Goal: Task Accomplishment & Management: Manage account settings

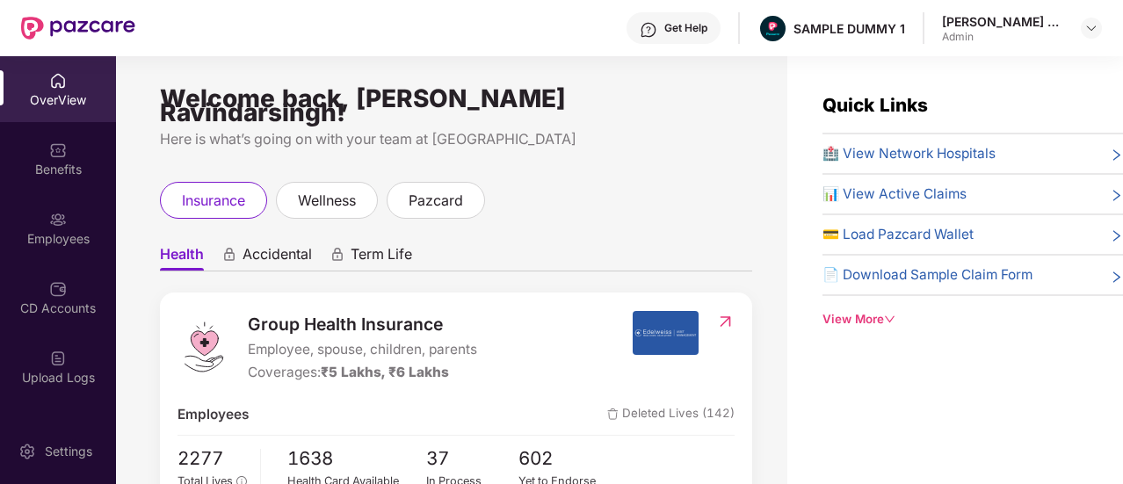
drag, startPoint x: 1163, startPoint y: 11, endPoint x: 710, endPoint y: 173, distance: 481.0
click at [710, 182] on div "insurance wellness pazcard" at bounding box center [456, 200] width 592 height 37
click at [281, 245] on span "Accidental" at bounding box center [277, 257] width 69 height 25
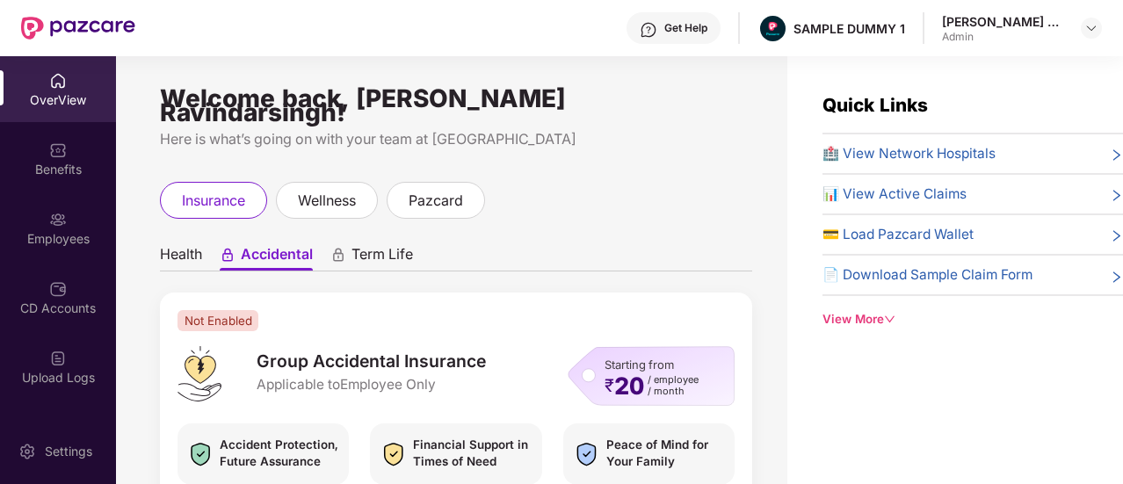
click at [404, 249] on span "Term Life" at bounding box center [383, 257] width 62 height 25
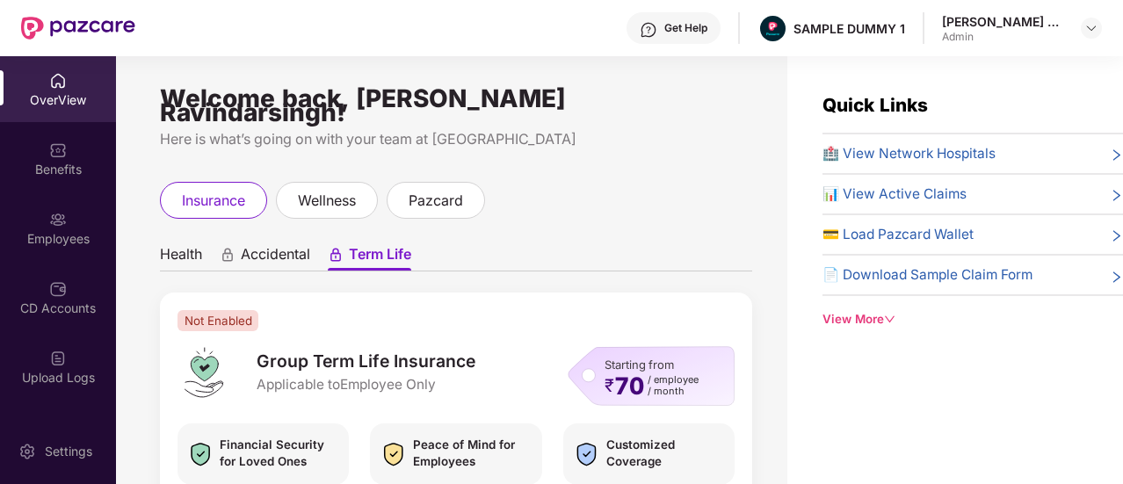
click at [205, 239] on ul "Health Accidental Term Life" at bounding box center [456, 253] width 592 height 35
click at [167, 245] on span "Health" at bounding box center [181, 257] width 42 height 25
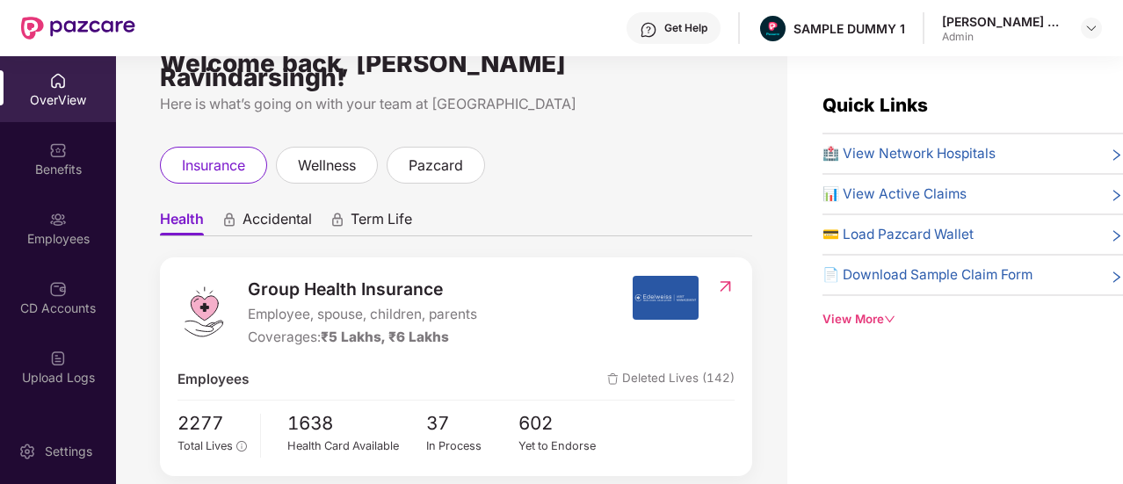
scroll to position [70, 0]
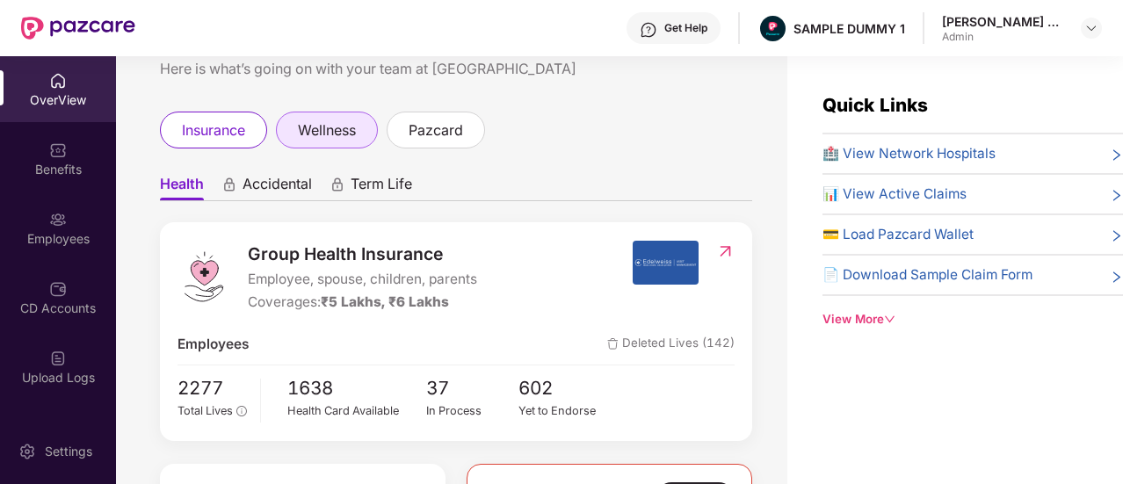
click at [331, 127] on div "Welcome back, [PERSON_NAME] Ravindarsingh! Here is what’s going on with your te…" at bounding box center [452, 280] width 672 height 449
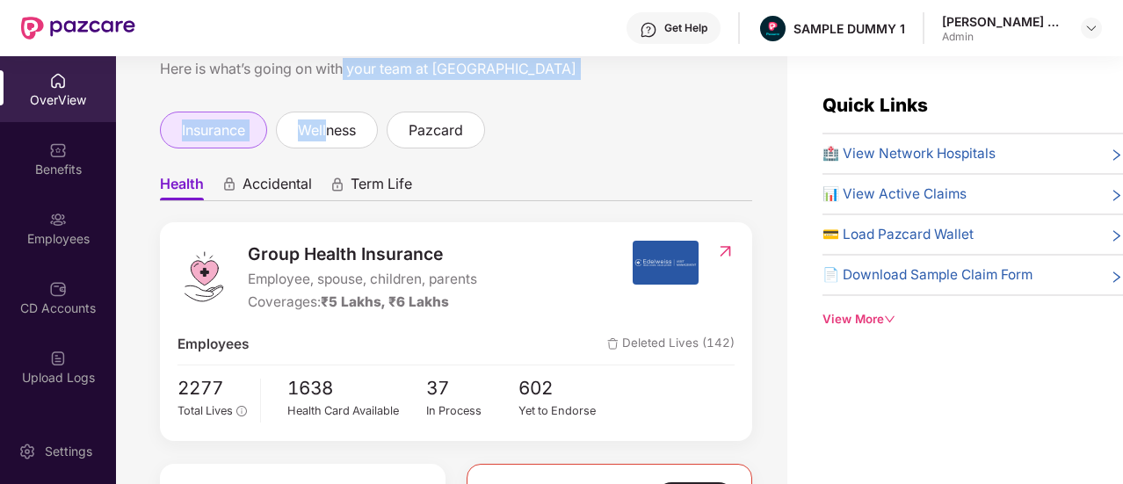
click at [217, 131] on div "insurance" at bounding box center [213, 130] width 107 height 37
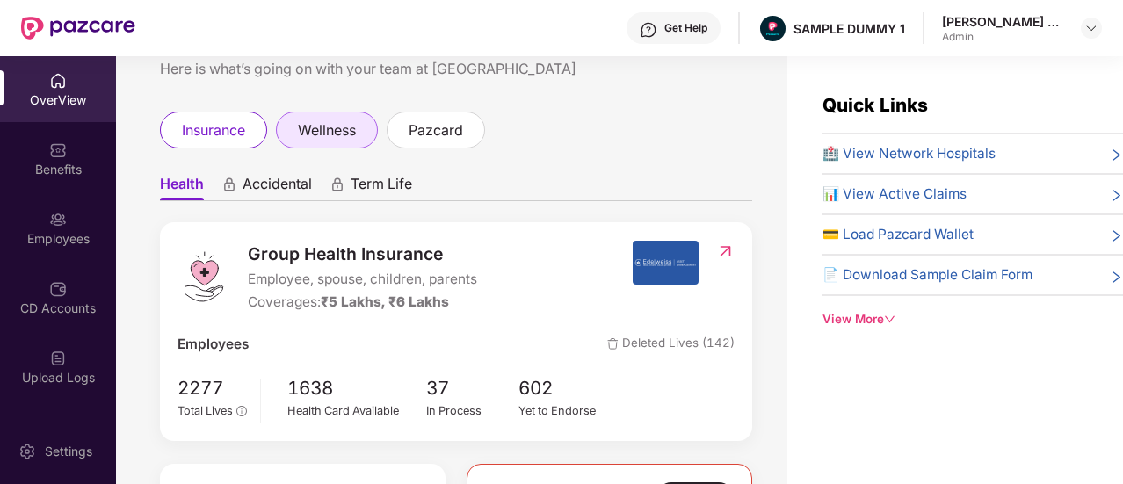
click at [348, 120] on span "wellness" at bounding box center [327, 131] width 58 height 22
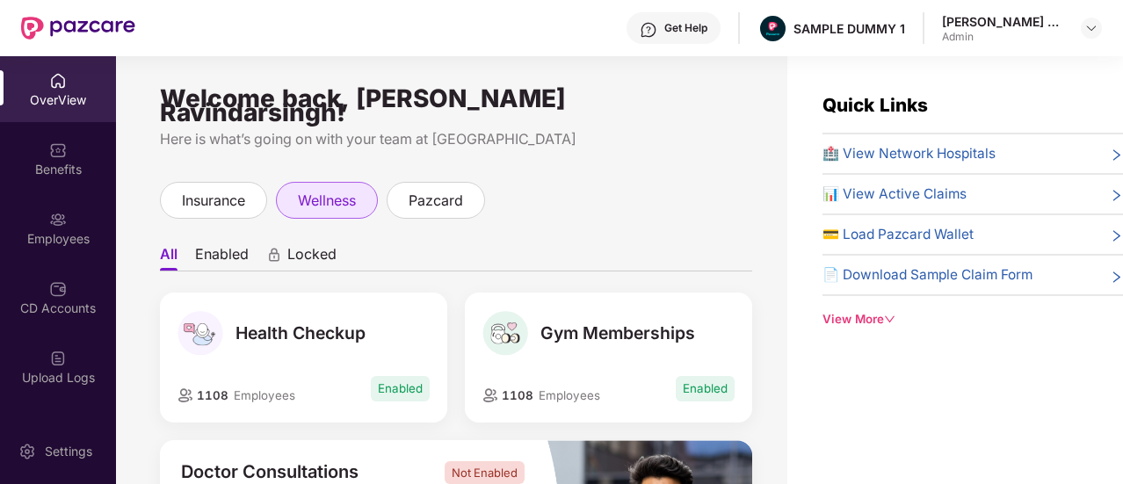
click at [308, 197] on span "wellness" at bounding box center [327, 201] width 58 height 22
click at [468, 182] on div "pazcard" at bounding box center [436, 200] width 98 height 37
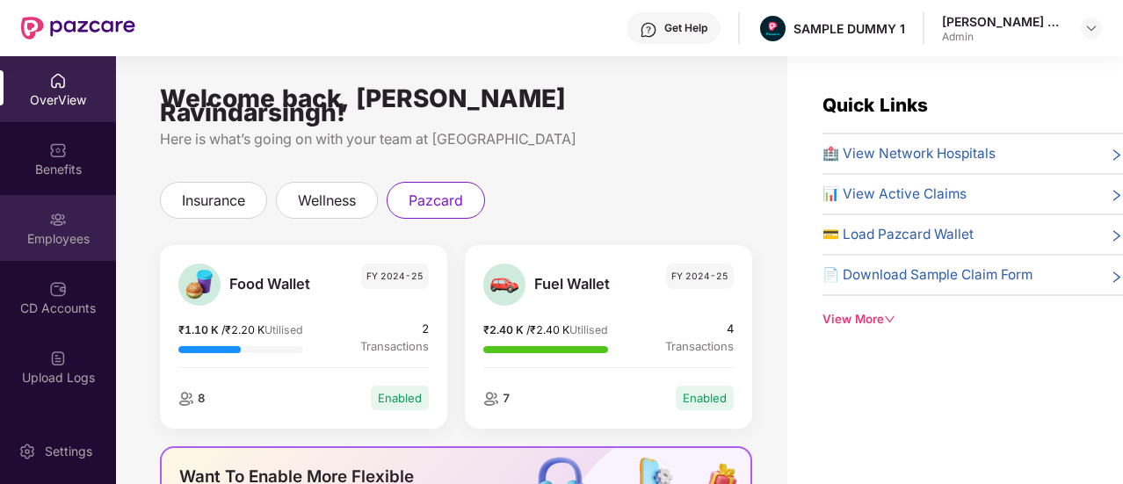
click at [51, 235] on div "Employees" at bounding box center [58, 239] width 116 height 18
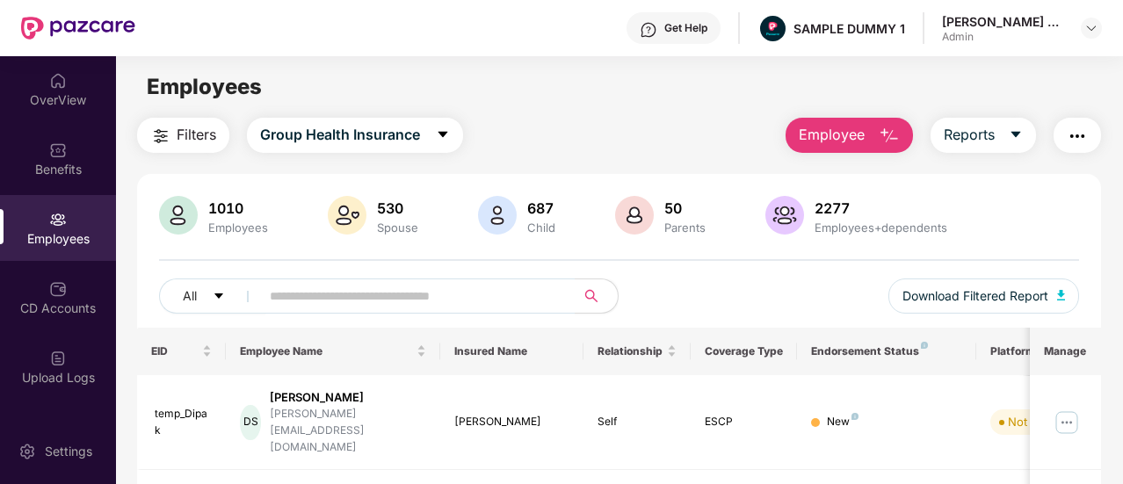
click at [868, 143] on button "Employee" at bounding box center [849, 135] width 127 height 35
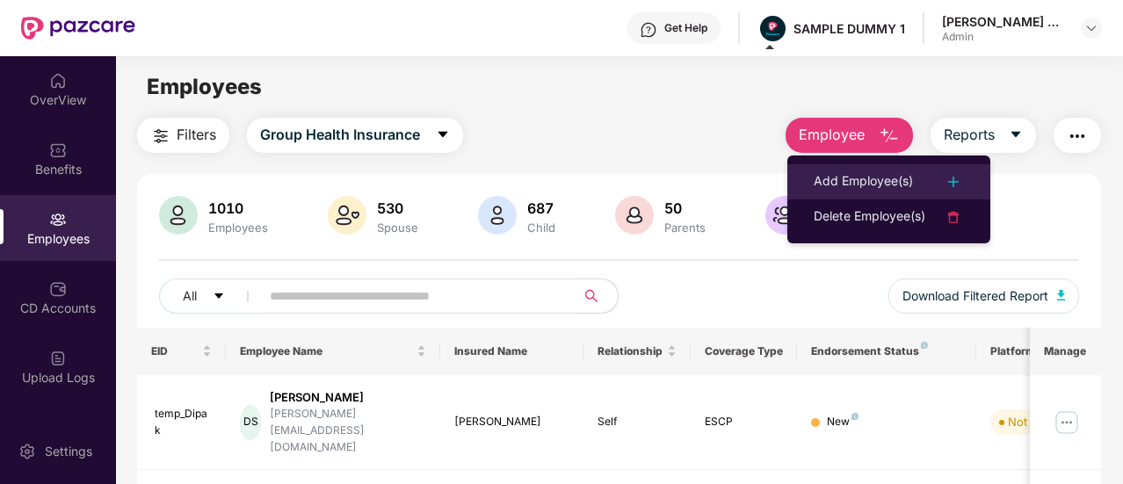
click at [900, 171] on div "Add Employee(s)" at bounding box center [863, 181] width 99 height 21
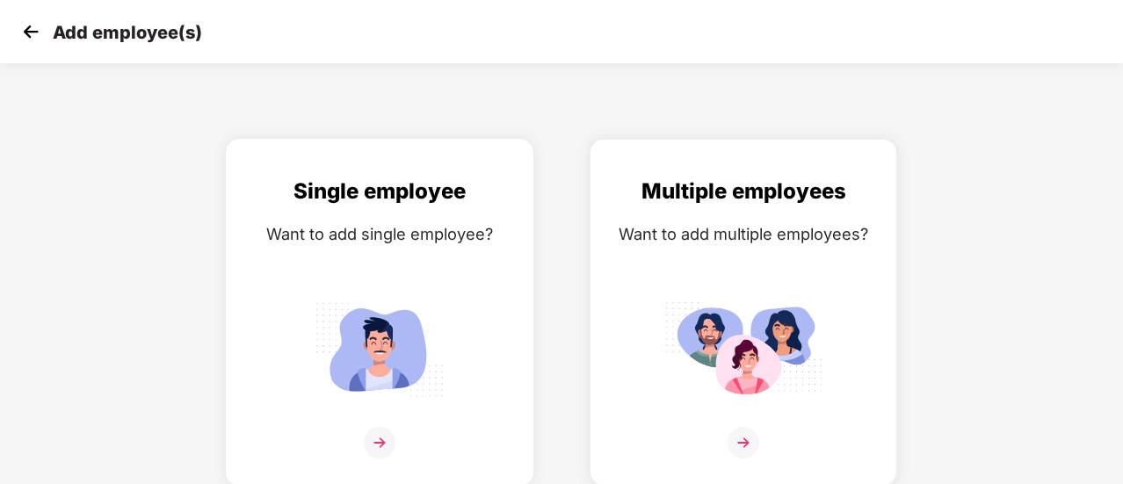
scroll to position [12, 0]
click at [378, 372] on img at bounding box center [380, 349] width 158 height 110
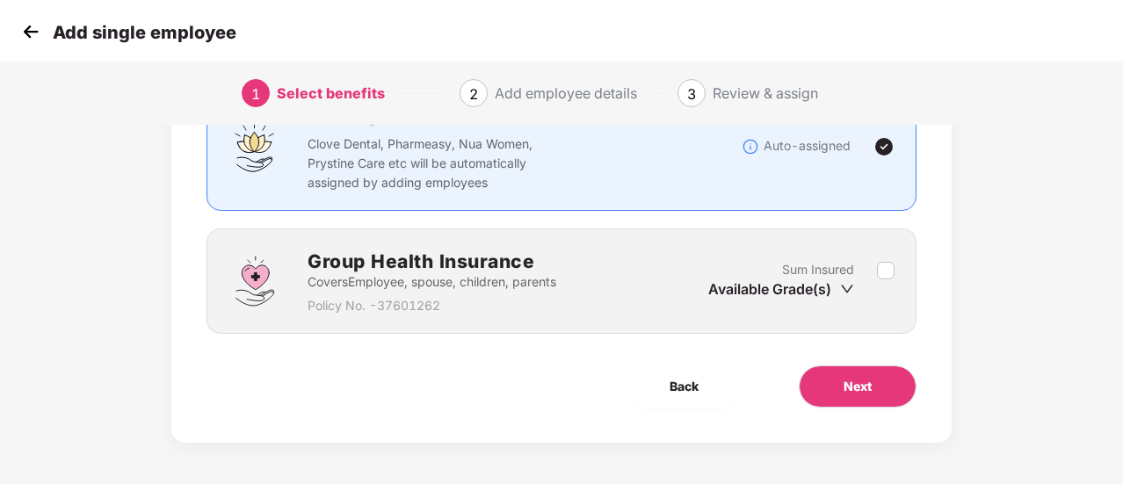
scroll to position [164, 0]
click at [880, 377] on button "Next" at bounding box center [858, 386] width 118 height 42
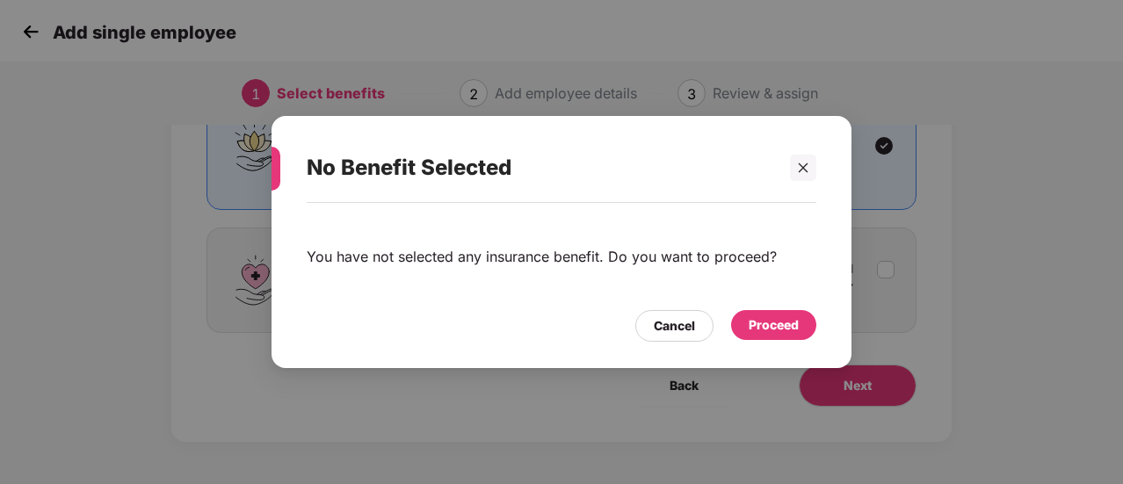
click at [771, 331] on div "Proceed" at bounding box center [774, 325] width 50 height 19
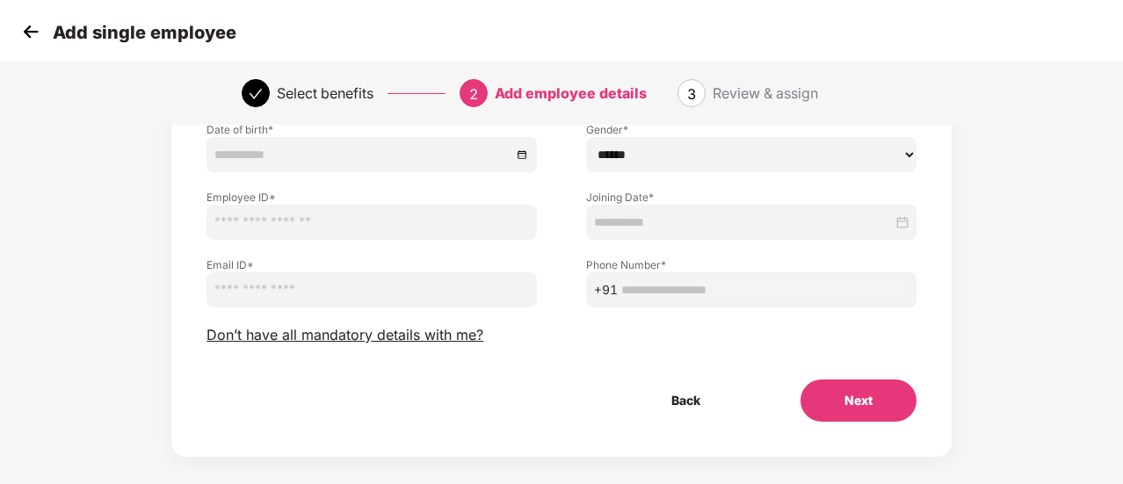
scroll to position [211, 0]
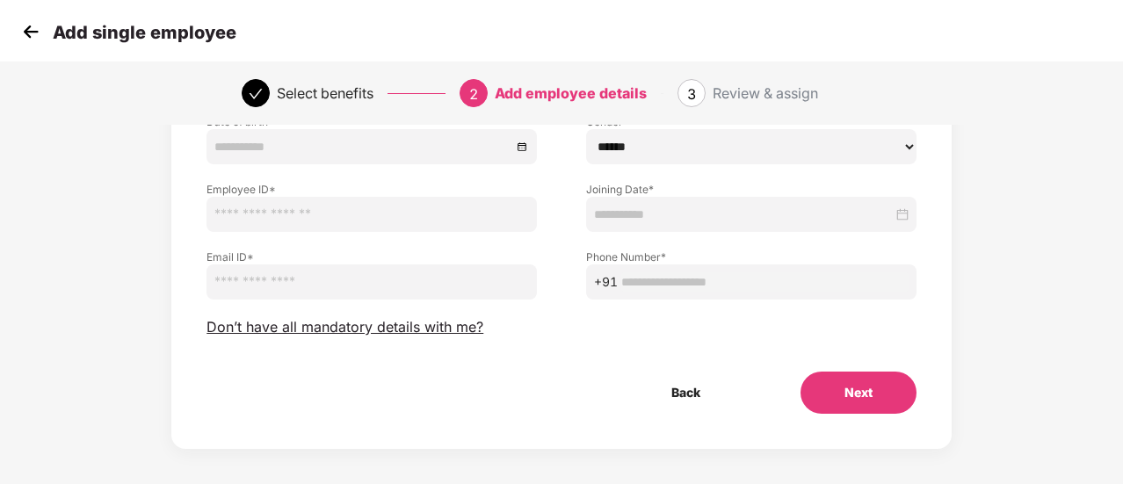
click at [893, 384] on button "Next" at bounding box center [859, 393] width 116 height 42
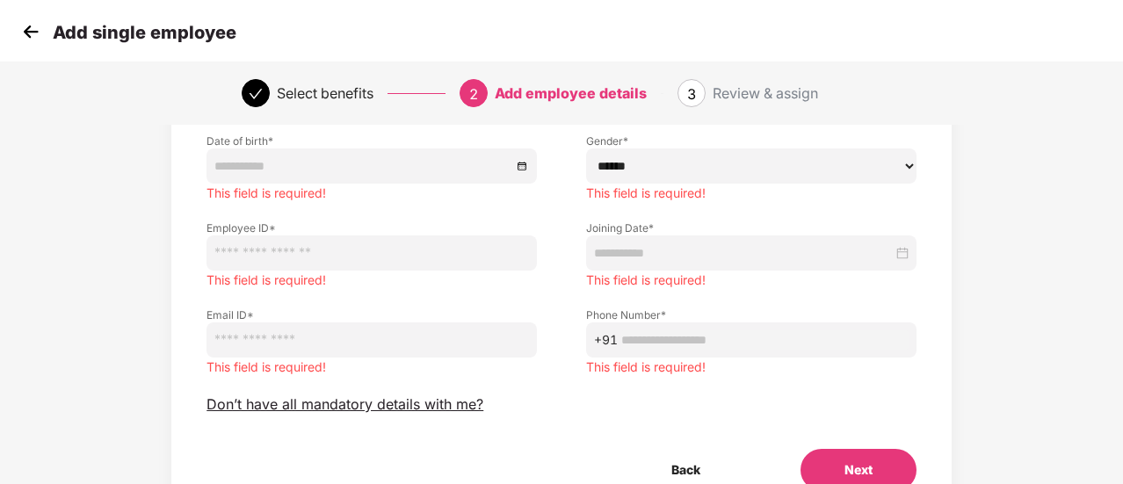
click at [33, 47] on div "Add single employee" at bounding box center [561, 31] width 1123 height 63
click at [33, 40] on img at bounding box center [31, 31] width 26 height 26
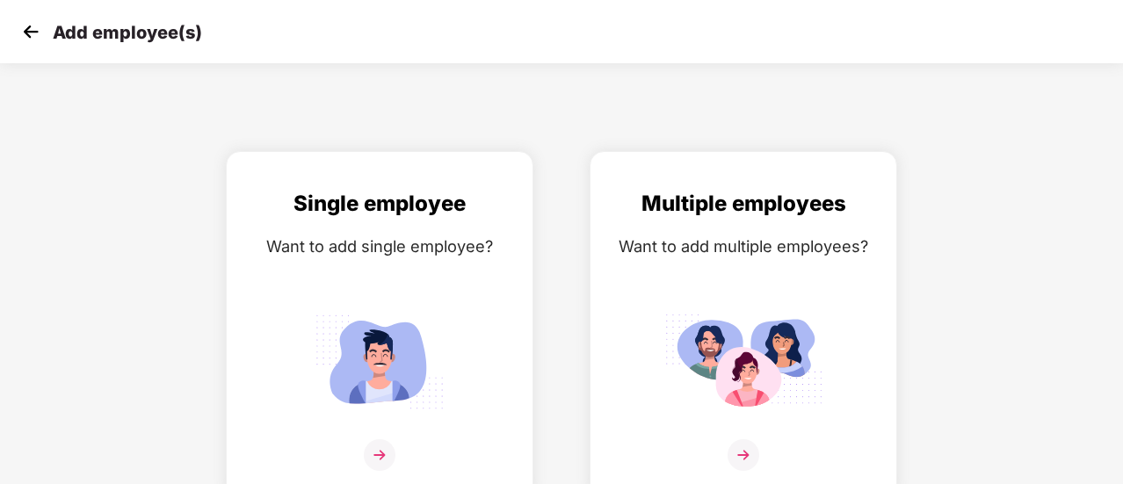
click at [33, 40] on img at bounding box center [31, 31] width 26 height 26
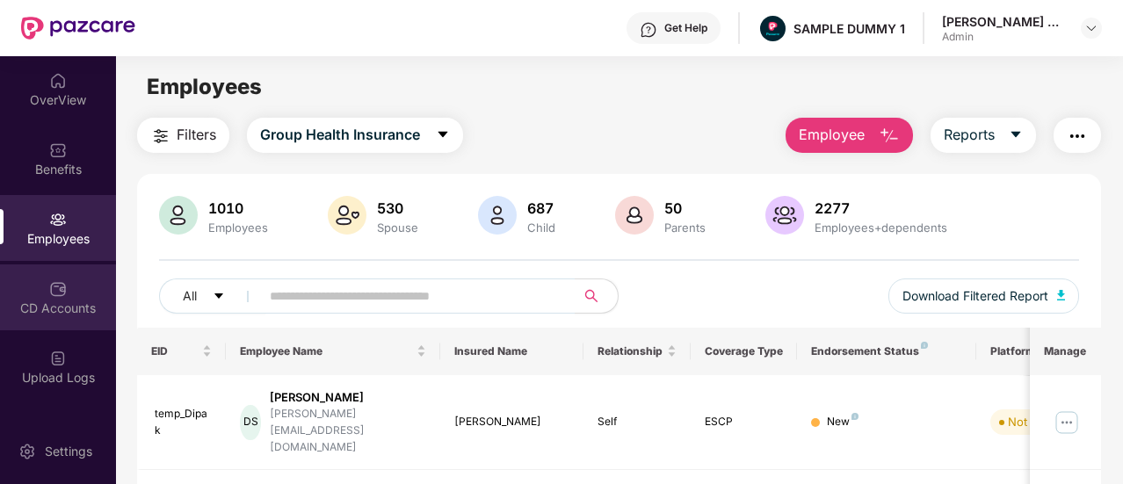
click at [70, 297] on div "CD Accounts" at bounding box center [58, 298] width 116 height 66
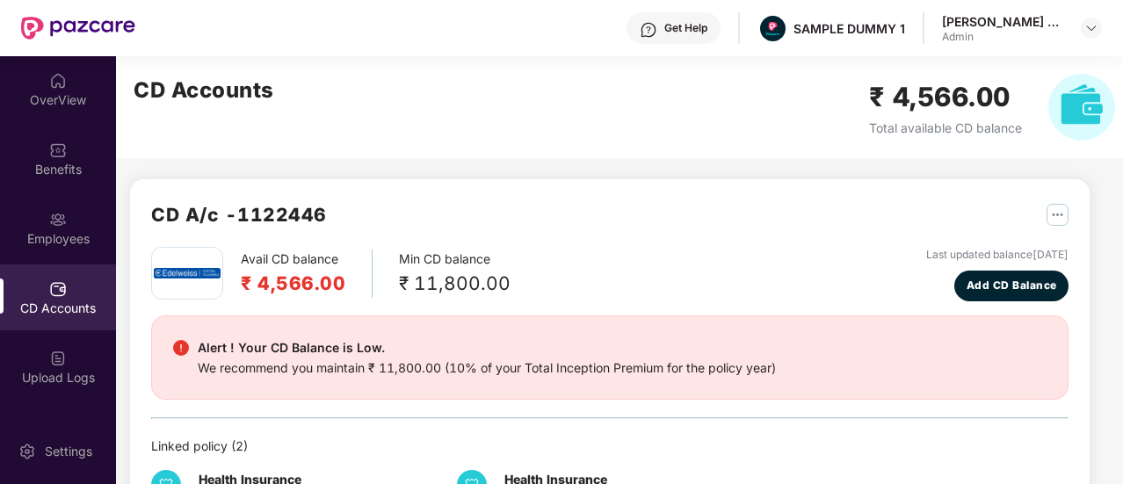
scroll to position [35, 0]
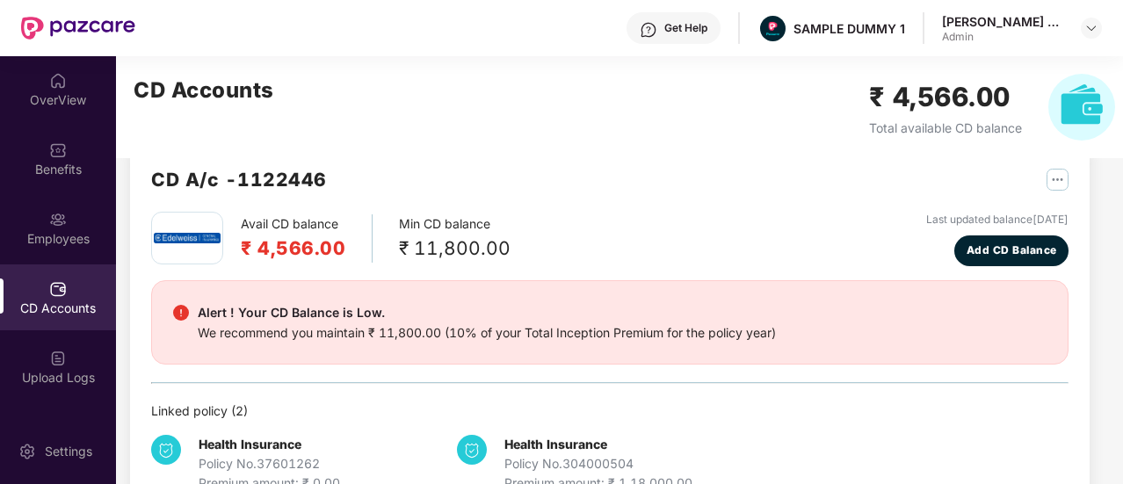
drag, startPoint x: 669, startPoint y: 203, endPoint x: 661, endPoint y: 210, distance: 10.6
drag, startPoint x: 661, startPoint y: 210, endPoint x: 576, endPoint y: 182, distance: 89.8
click at [576, 182] on div "CD A/c - 1122446" at bounding box center [610, 188] width 918 height 47
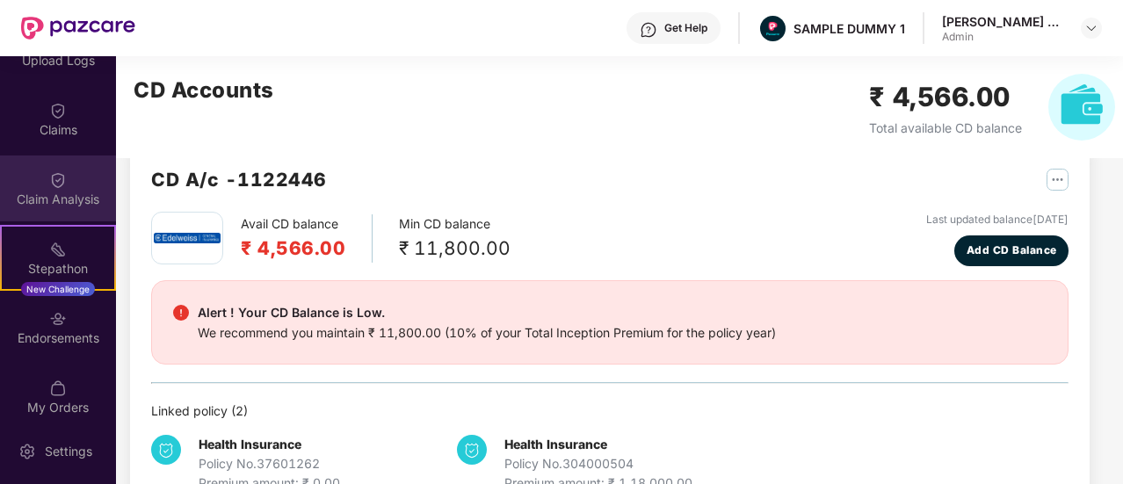
click at [70, 191] on div "Claim Analysis" at bounding box center [58, 200] width 116 height 18
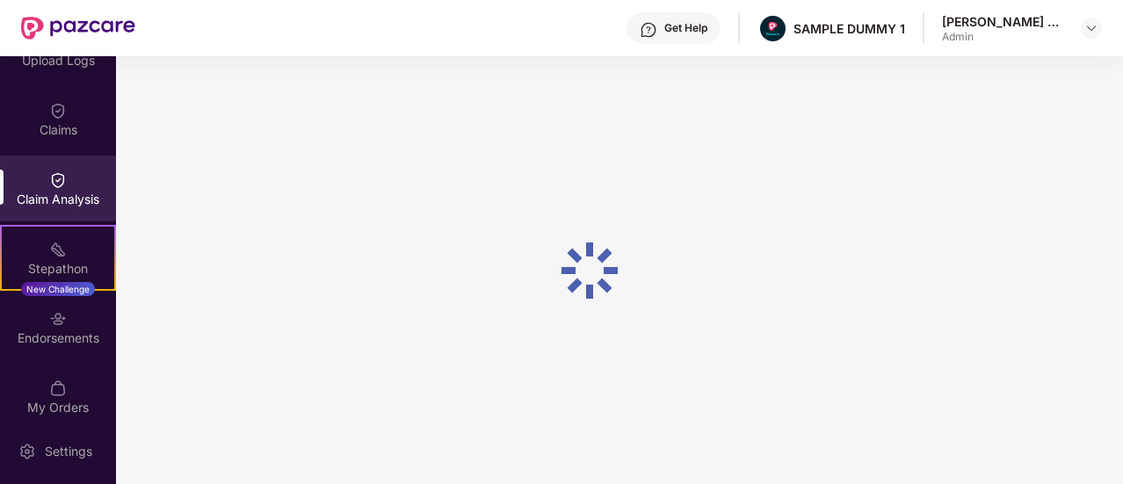
scroll to position [0, 0]
click at [666, 33] on div "Get Help" at bounding box center [686, 28] width 43 height 14
click at [462, 45] on div "Get Help SAMPLE DUMMY 1 [PERSON_NAME] Ravindarsingh Admin" at bounding box center [618, 28] width 967 height 56
